Goal: Information Seeking & Learning: Learn about a topic

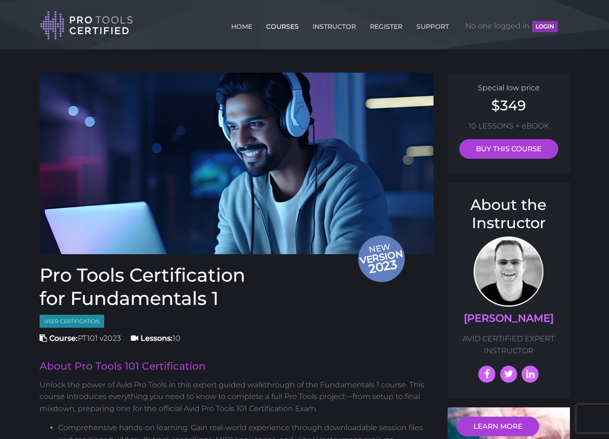
click at [280, 26] on link "COURSES" at bounding box center [282, 24] width 37 height 15
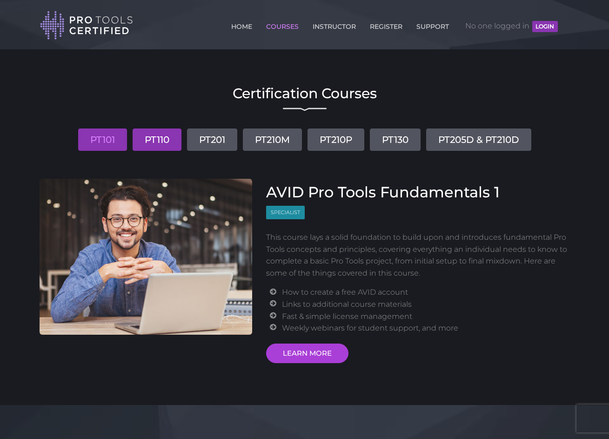
click at [161, 137] on link "PT110" at bounding box center [157, 139] width 49 height 22
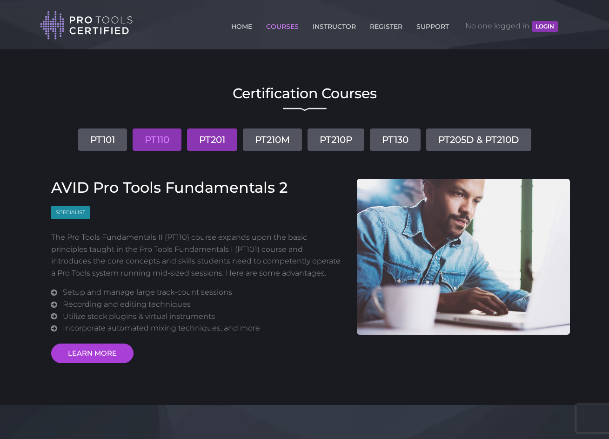
click at [215, 142] on link "PT201" at bounding box center [212, 139] width 50 height 22
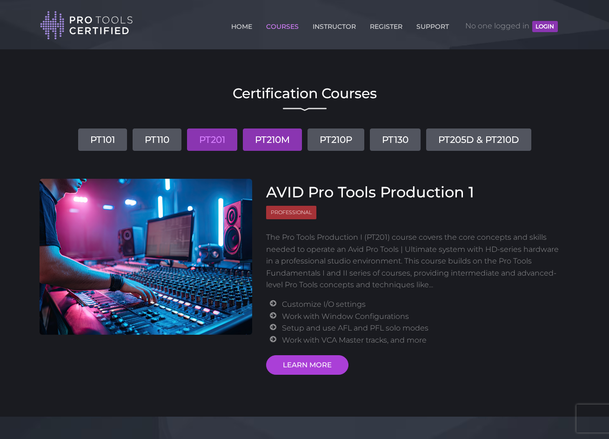
click at [269, 139] on link "PT210M" at bounding box center [272, 139] width 59 height 22
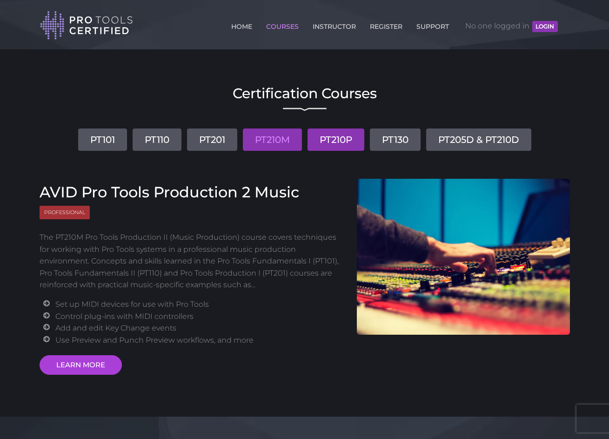
click at [329, 136] on link "PT210P" at bounding box center [336, 139] width 57 height 22
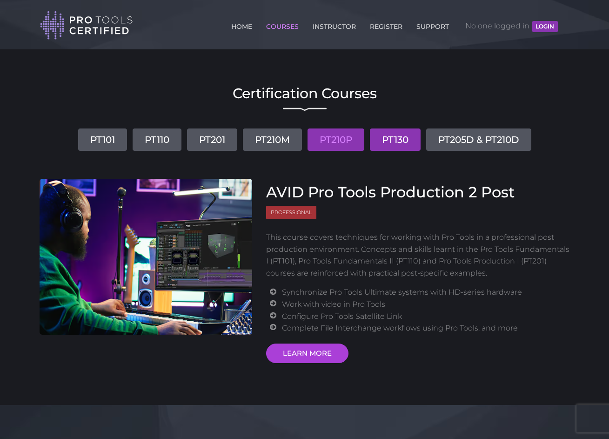
click at [391, 142] on link "PT130" at bounding box center [395, 139] width 51 height 22
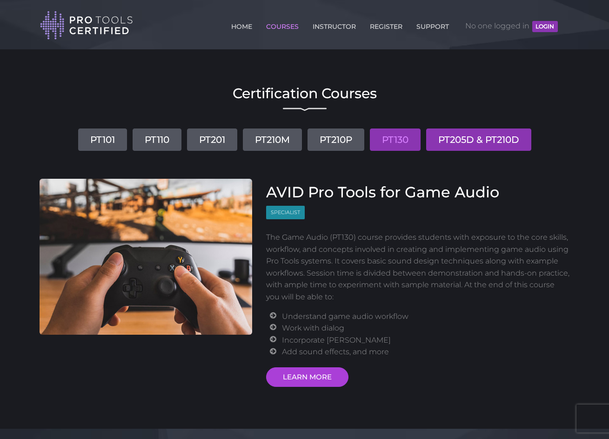
click at [457, 142] on link "PT205D & PT210D" at bounding box center [478, 139] width 105 height 22
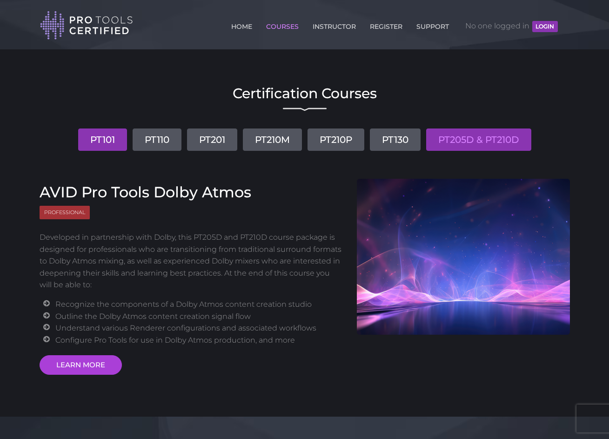
click at [104, 141] on link "PT101" at bounding box center [102, 139] width 49 height 22
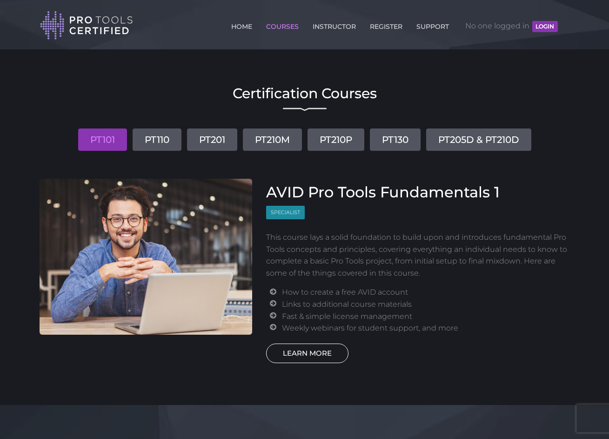
click at [304, 349] on link "LEARN MORE" at bounding box center [307, 353] width 82 height 20
click at [155, 135] on link "PT110" at bounding box center [157, 139] width 49 height 22
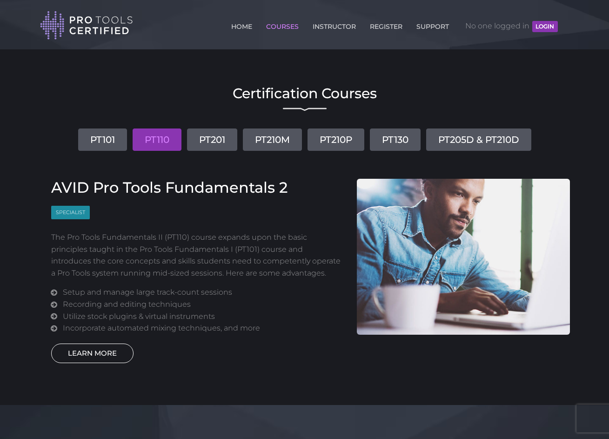
click at [108, 357] on link "LEARN MORE" at bounding box center [92, 353] width 82 height 20
click at [213, 146] on link "PT201" at bounding box center [212, 139] width 50 height 22
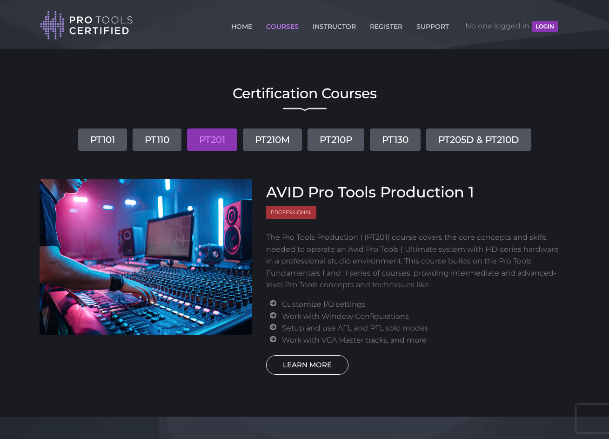
click at [304, 367] on link "LEARN MORE" at bounding box center [307, 365] width 82 height 20
click at [350, 139] on link "PT210P" at bounding box center [336, 139] width 57 height 22
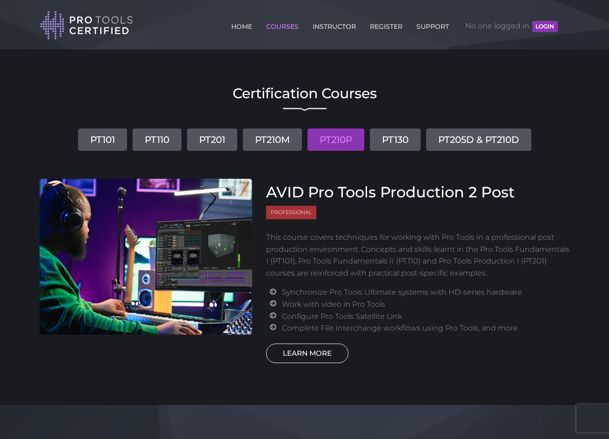
click at [316, 354] on link "LEARN MORE" at bounding box center [307, 353] width 82 height 20
